Goal: Book appointment/travel/reservation

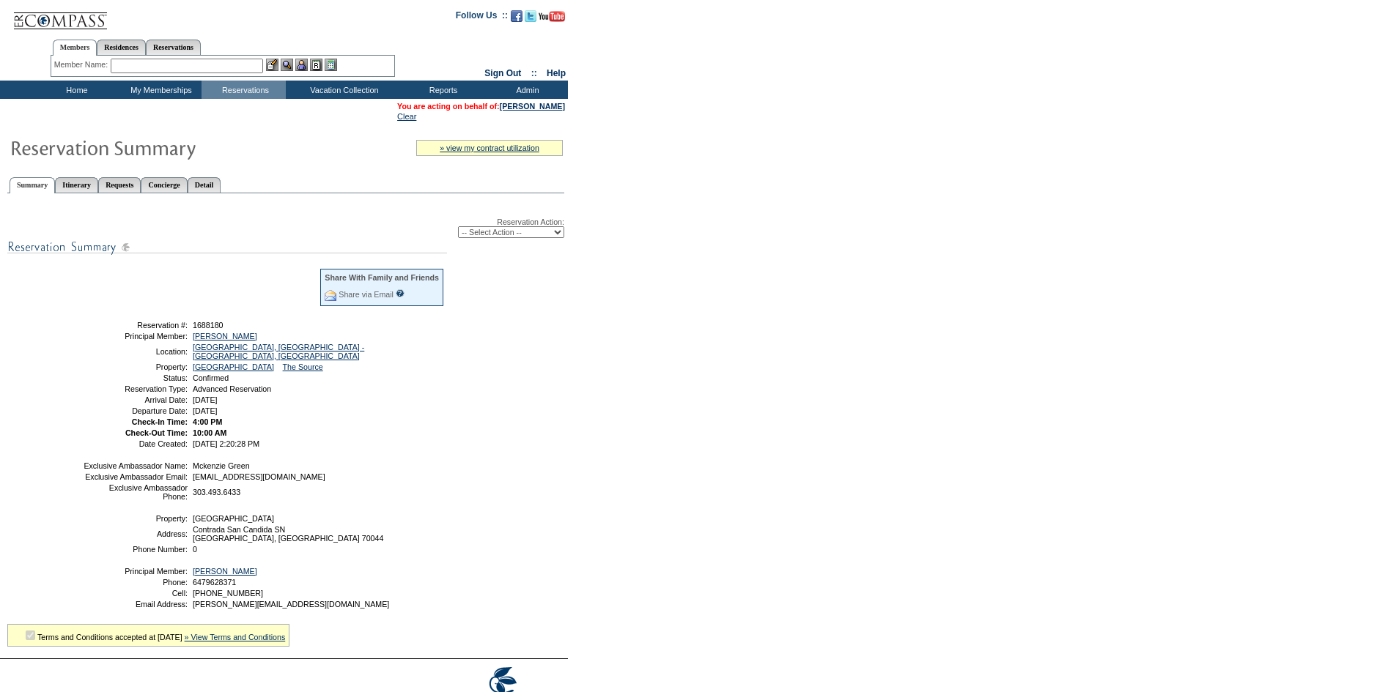
drag, startPoint x: 529, startPoint y: 232, endPoint x: 529, endPoint y: 240, distance: 8.1
click at [529, 232] on select "-- Select Action -- Modify Reservation Dates Modify Reservation Cost Modify Occ…" at bounding box center [511, 232] width 106 height 12
select select "ChangeDates"
click at [458, 229] on select "-- Select Action -- Modify Reservation Dates Modify Reservation Cost Modify Occ…" at bounding box center [511, 232] width 106 height 12
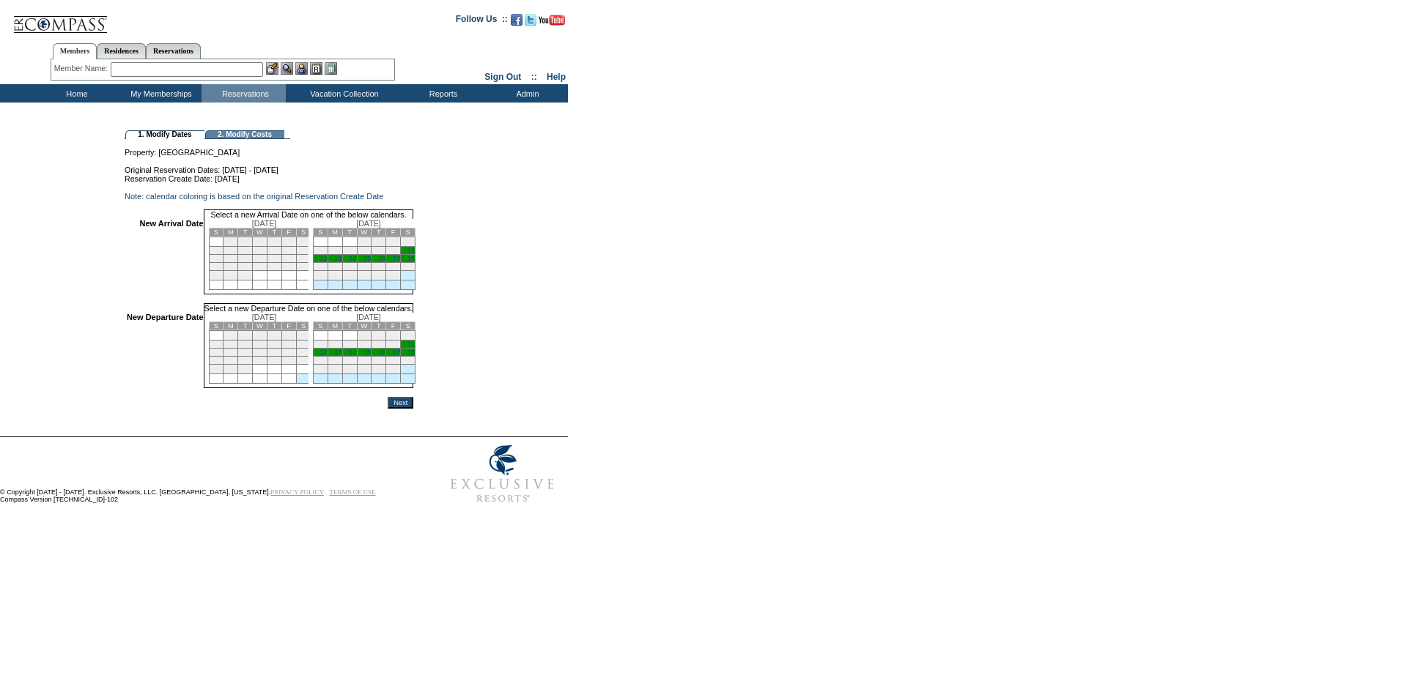
click at [415, 254] on link "11" at bounding box center [410, 250] width 7 height 7
click at [356, 358] on link "14" at bounding box center [352, 353] width 7 height 7
